Goal: Information Seeking & Learning: Learn about a topic

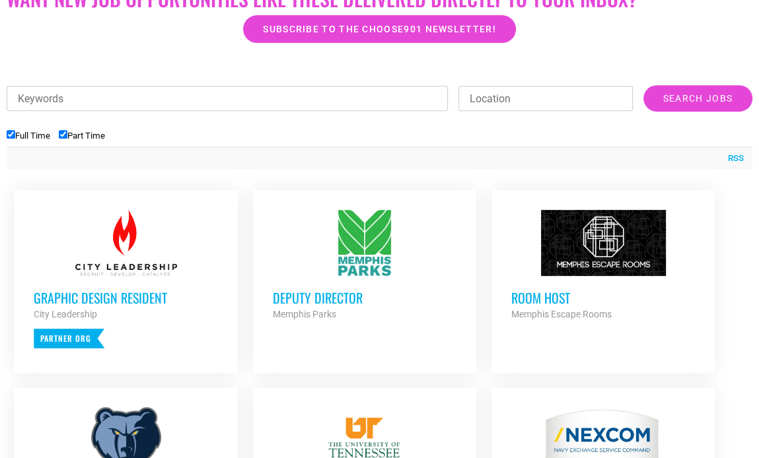
scroll to position [373, 0]
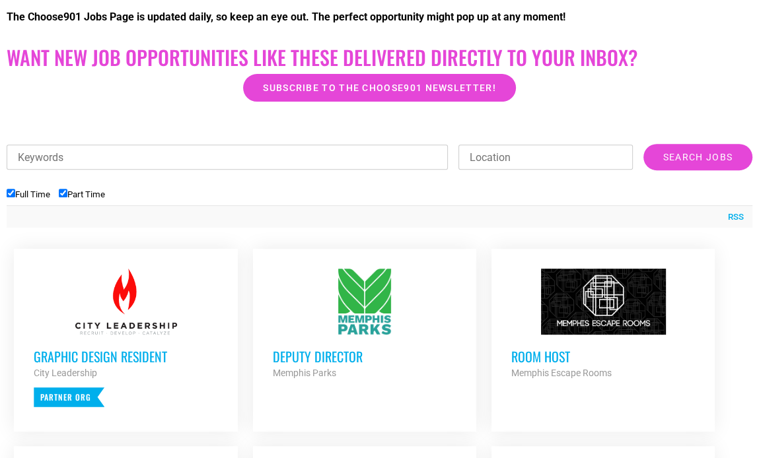
click at [428, 365] on div "Memphis Parks" at bounding box center [365, 373] width 184 height 16
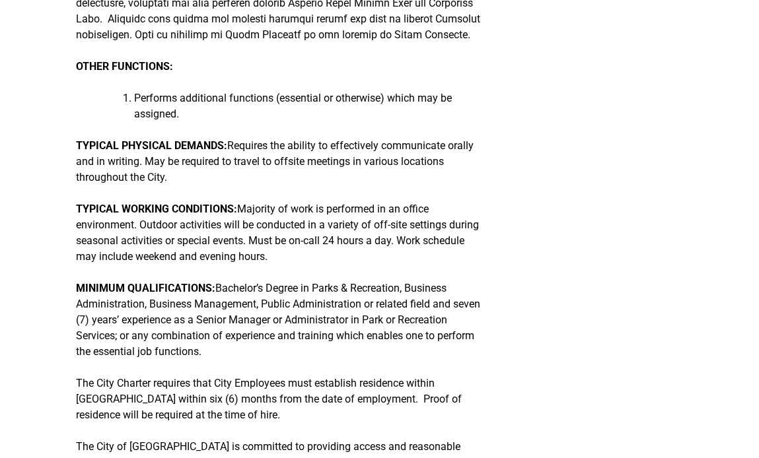
scroll to position [661, 0]
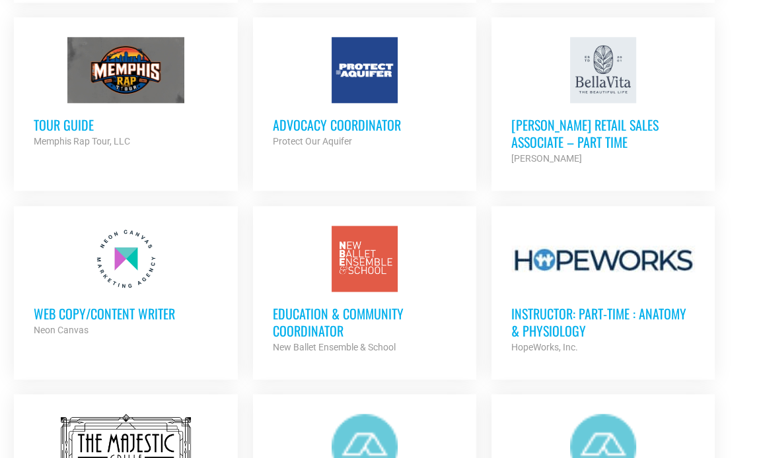
scroll to position [1443, 0]
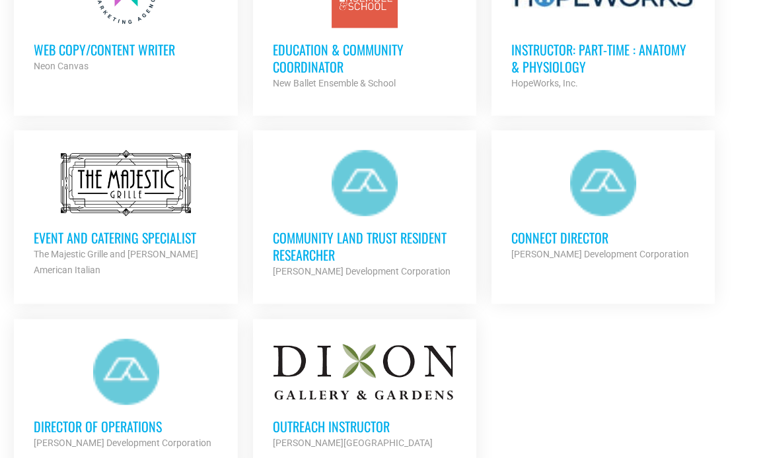
click at [138, 261] on div "The Majestic Grille and [PERSON_NAME] American Italian" at bounding box center [126, 262] width 184 height 32
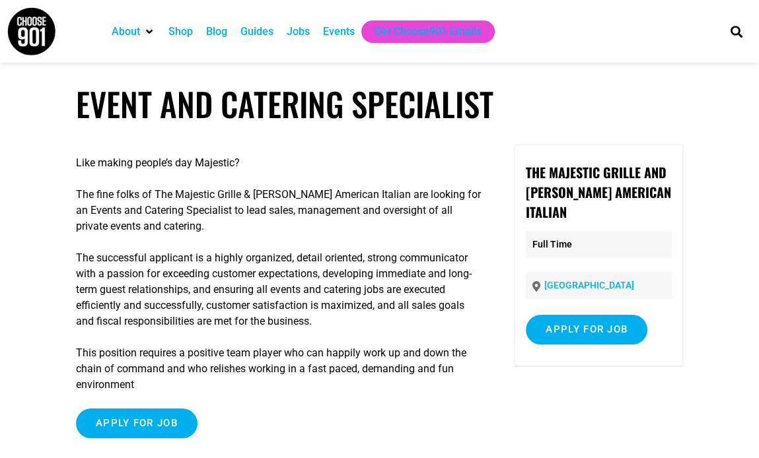
scroll to position [132, 0]
